Goal: Navigation & Orientation: Find specific page/section

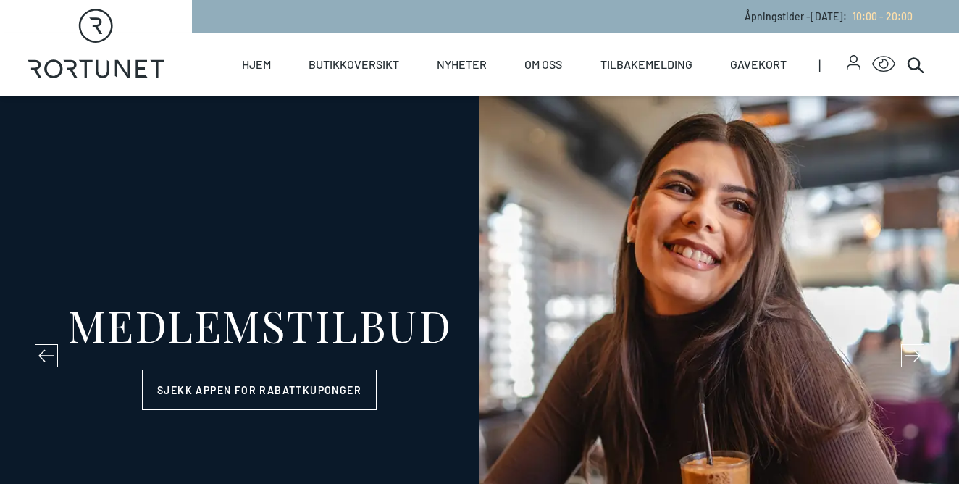
select select "NO"
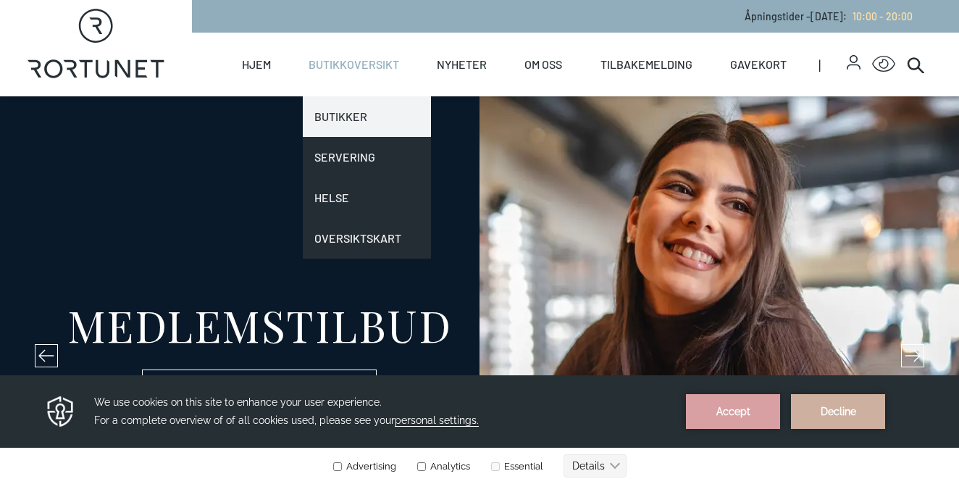
click at [374, 112] on link "Butikker" at bounding box center [367, 116] width 128 height 41
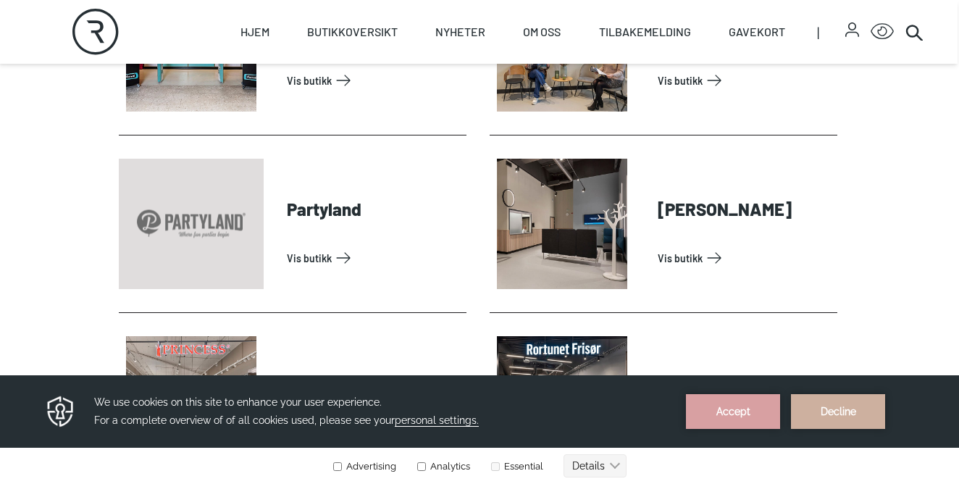
scroll to position [3211, 1]
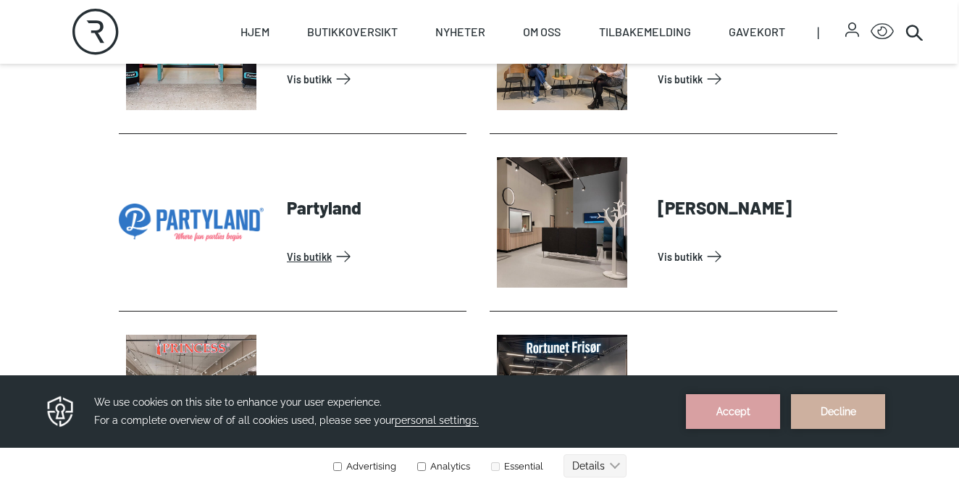
click at [288, 246] on link "Vis butikk" at bounding box center [374, 256] width 174 height 23
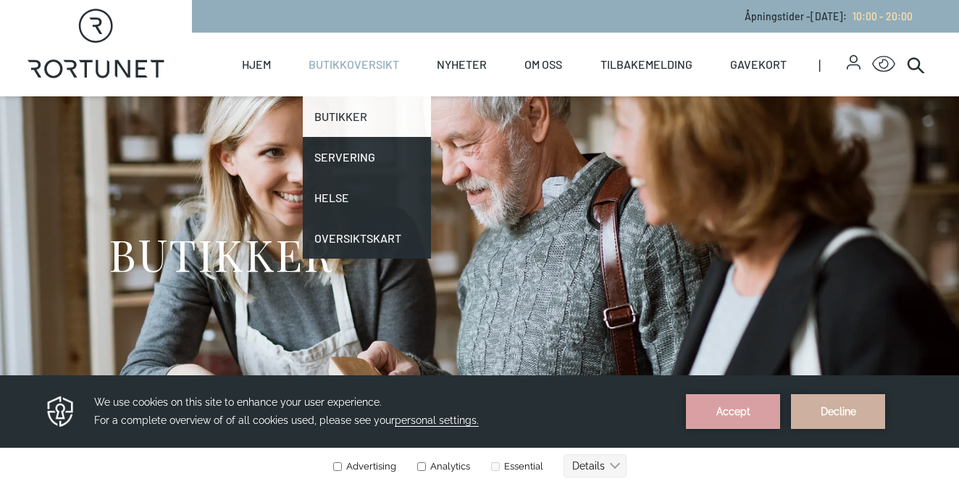
click at [351, 106] on link "Butikker" at bounding box center [367, 116] width 128 height 41
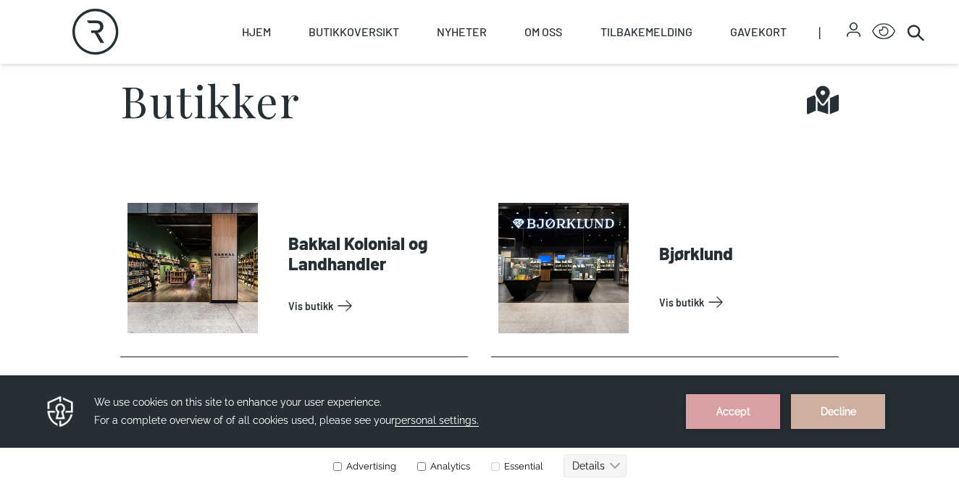
scroll to position [503, 0]
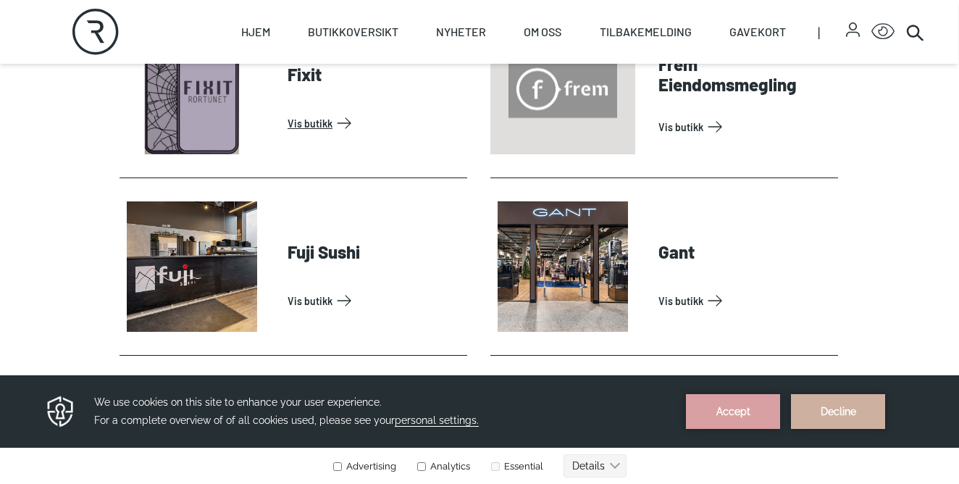
click at [288, 289] on link "Vis butikk" at bounding box center [375, 300] width 174 height 23
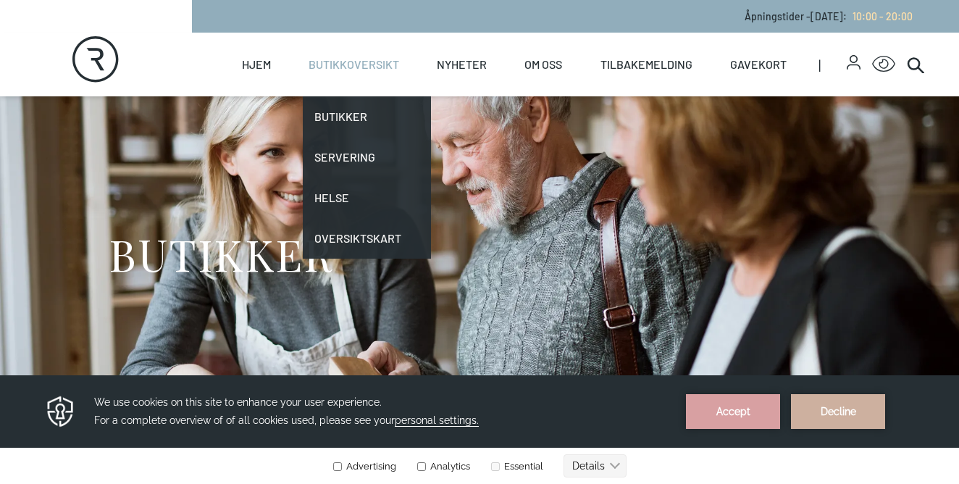
scroll to position [-1, 0]
click at [341, 63] on link "Butikkoversikt" at bounding box center [354, 65] width 91 height 64
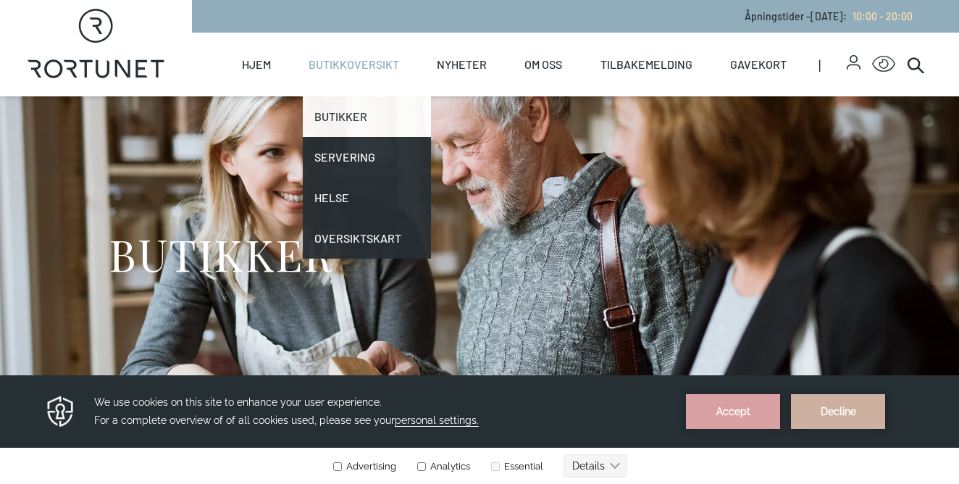
click at [344, 117] on link "Butikker" at bounding box center [367, 116] width 128 height 41
click at [338, 119] on link "Butikker" at bounding box center [367, 116] width 128 height 41
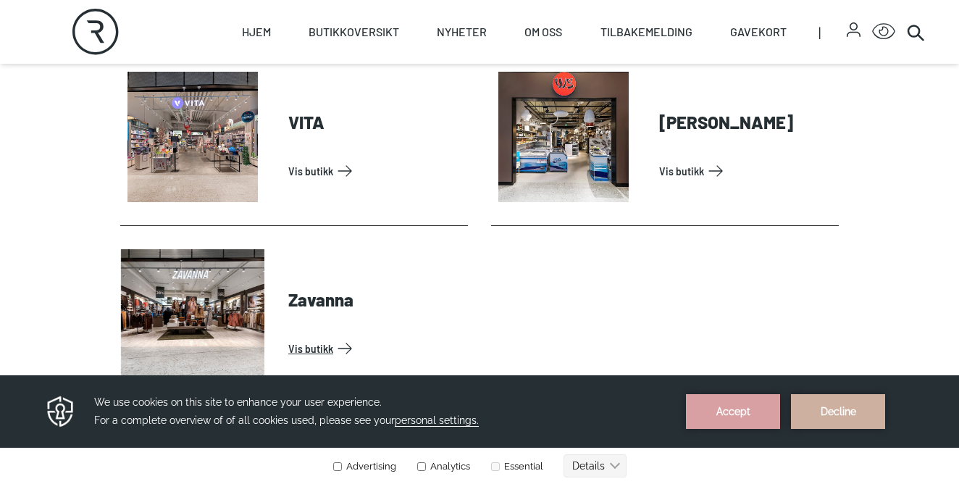
scroll to position [4705, 0]
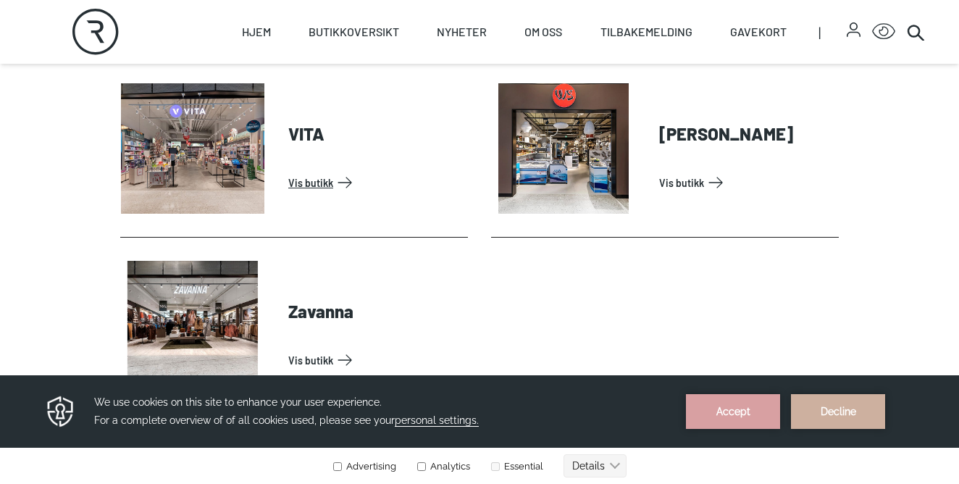
click at [329, 171] on link "Vis butikk" at bounding box center [375, 182] width 174 height 23
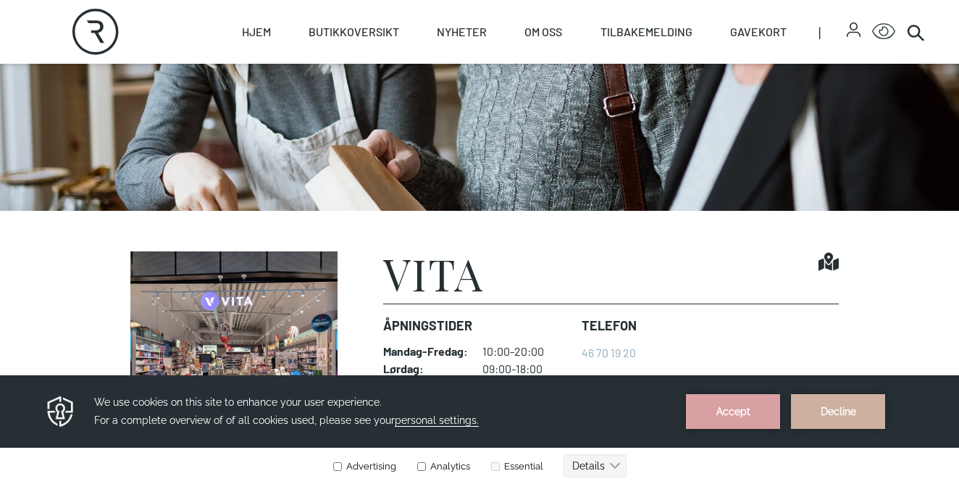
scroll to position [287, 0]
